Goal: Task Accomplishment & Management: Complete application form

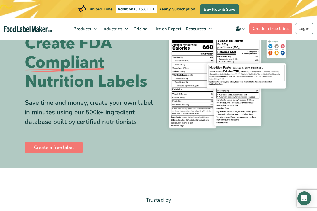
scroll to position [58, 0]
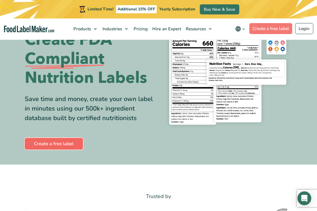
click at [54, 141] on link "Create a free label" at bounding box center [54, 144] width 58 height 12
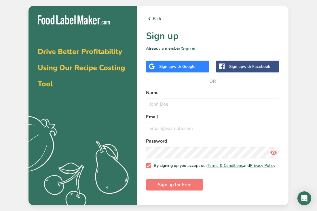
click at [193, 65] on span "with Google" at bounding box center [184, 66] width 22 height 5
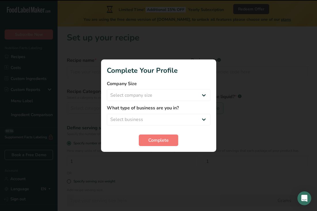
click at [205, 79] on section "Complete Your Profile Company Size Select company size Fewer than 10 Employees …" at bounding box center [158, 105] width 115 height 92
click at [198, 86] on label "Company Size" at bounding box center [159, 83] width 104 height 7
click at [198, 91] on select "Select company size Fewer than 10 Employees 10 to 50 Employees 51 to 500 Employ…" at bounding box center [159, 95] width 104 height 12
click at [168, 122] on select "Select business Packaged Food Manufacturer Restaurant & Cafe Bakery Meal Plans …" at bounding box center [159, 119] width 104 height 12
select select "4"
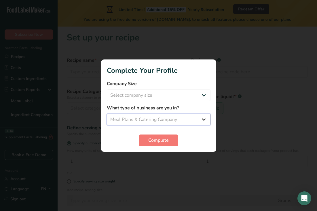
click at [107, 113] on select "Select business Packaged Food Manufacturer Restaurant & Cafe Bakery Meal Plans …" at bounding box center [159, 119] width 104 height 12
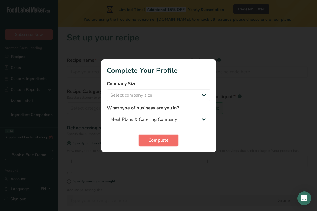
click at [161, 141] on span "Complete" at bounding box center [158, 140] width 20 height 7
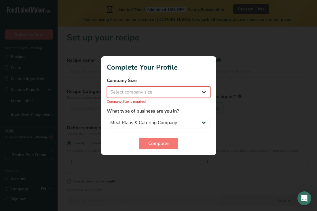
click at [165, 89] on select "Select company size Fewer than 10 Employees 10 to 50 Employees 51 to 500 Employ…" at bounding box center [159, 92] width 104 height 12
click at [107, 89] on select "Select company size Fewer than 10 Employees 10 to 50 Employees 51 to 500 Employ…" at bounding box center [159, 92] width 104 height 12
click at [164, 92] on select "Select company size Fewer than 10 Employees 10 to 50 Employees 51 to 500 Employ…" at bounding box center [159, 92] width 104 height 12
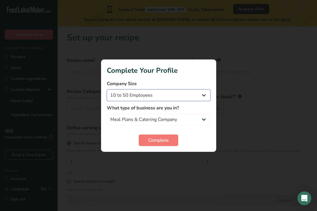
select select "1"
click at [107, 89] on select "Fewer than 10 Employees 10 to 50 Employees 51 to 500 Employees Over 500 Employe…" at bounding box center [159, 95] width 104 height 12
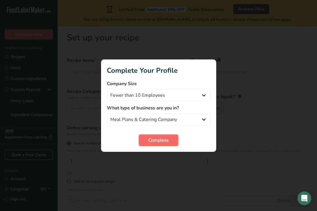
click at [158, 139] on span "Complete" at bounding box center [158, 140] width 20 height 7
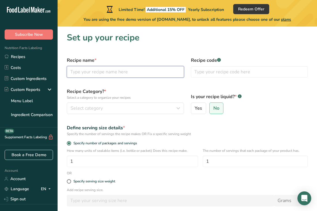
click at [124, 72] on input "text" at bounding box center [125, 72] width 117 height 12
type input "L"
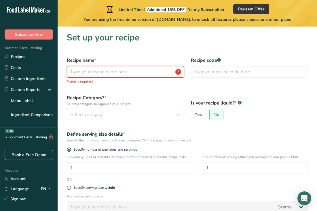
type input "V"
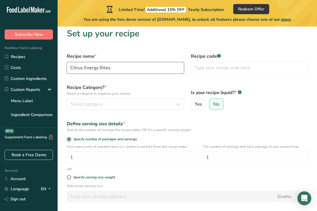
scroll to position [13, 0]
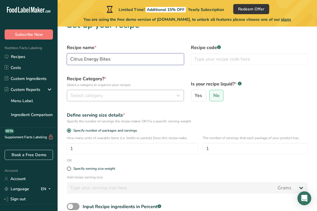
type input "Citrus Energy Bites"
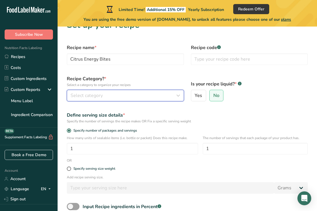
click at [163, 92] on div "Select category" at bounding box center [124, 95] width 106 height 7
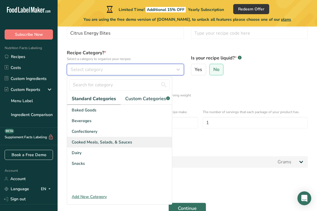
scroll to position [39, 0]
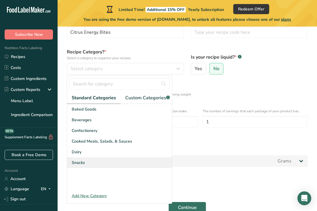
click at [89, 162] on div "Snacks" at bounding box center [119, 162] width 105 height 11
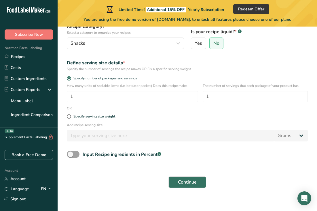
scroll to position [65, 0]
